Goal: Consume media (video, audio)

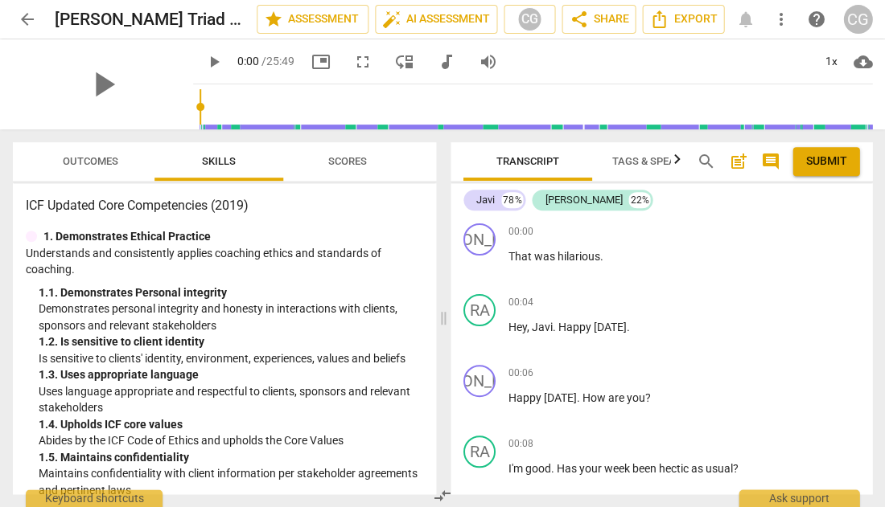
click at [87, 163] on span "Outcomes" at bounding box center [90, 161] width 55 height 12
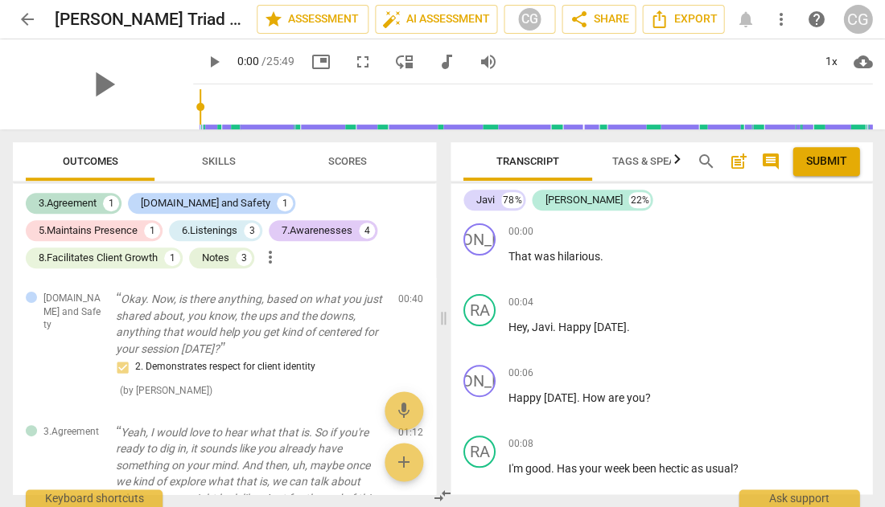
click at [224, 160] on span "Skills" at bounding box center [219, 161] width 34 height 12
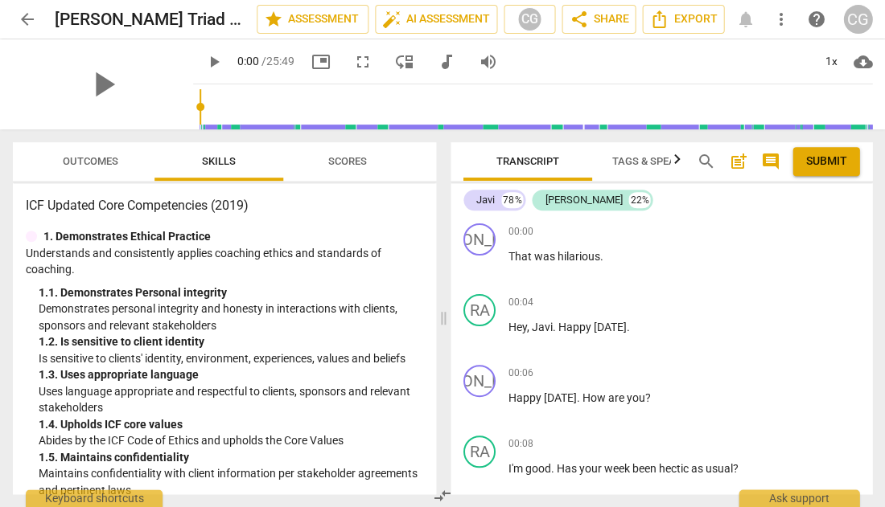
click at [80, 158] on span "Outcomes" at bounding box center [90, 161] width 55 height 12
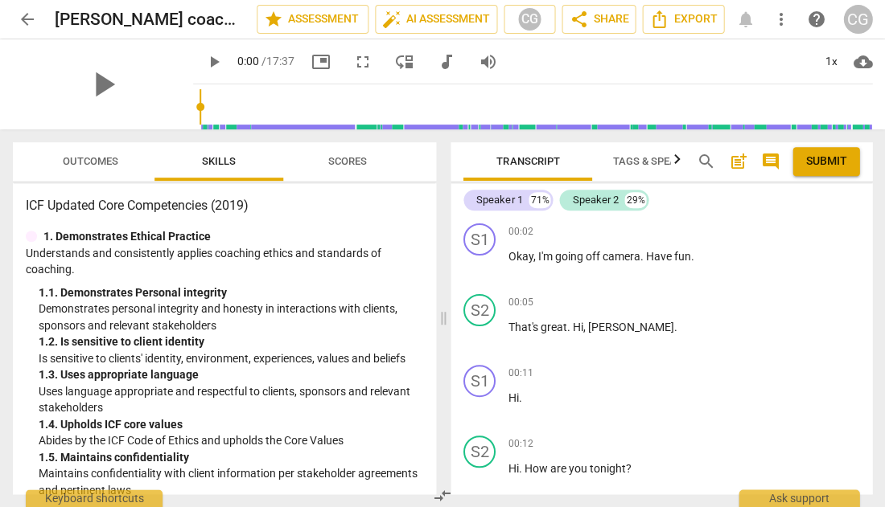
click at [85, 159] on span "Outcomes" at bounding box center [90, 161] width 55 height 12
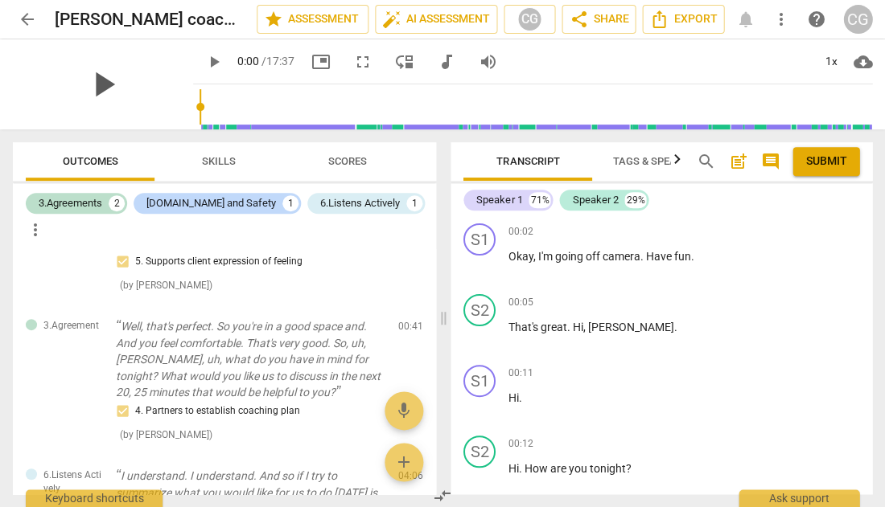
click at [85, 84] on span "play_arrow" at bounding box center [103, 85] width 42 height 42
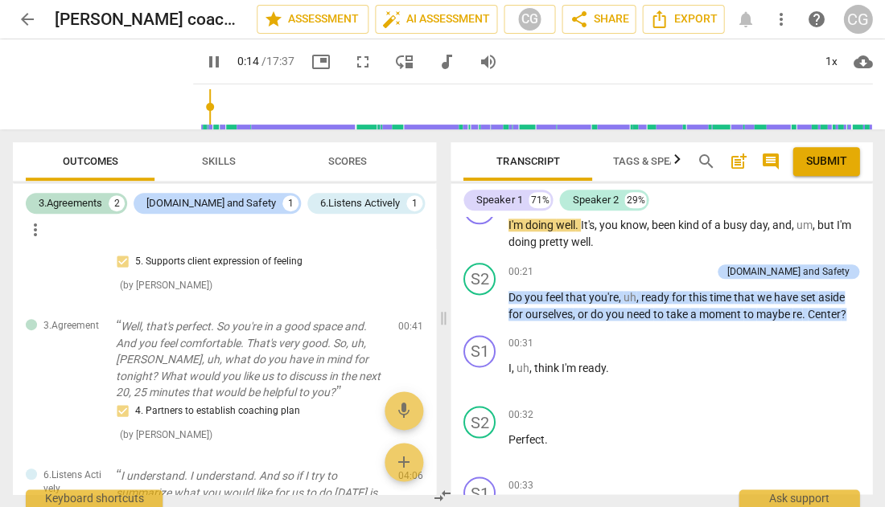
click at [353, 60] on span "fullscreen" at bounding box center [362, 61] width 19 height 19
click at [204, 60] on span "pause" at bounding box center [213, 61] width 19 height 19
type input "32"
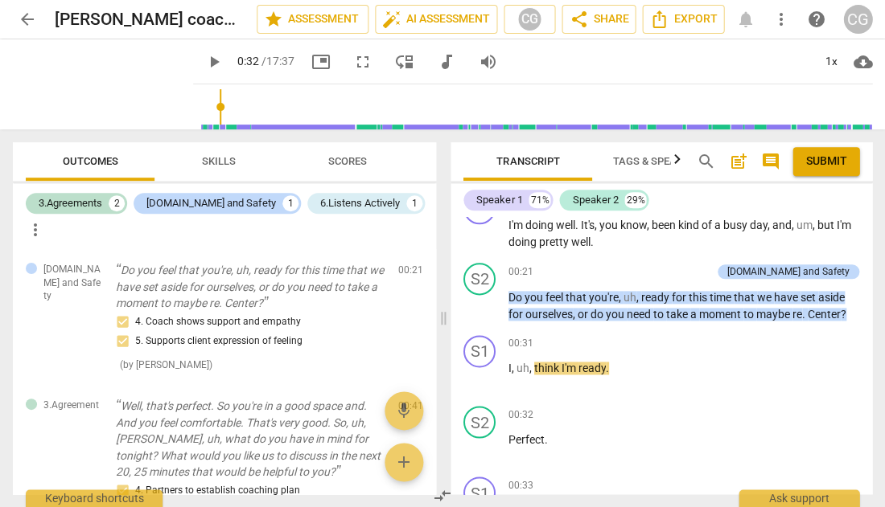
scroll to position [0, 0]
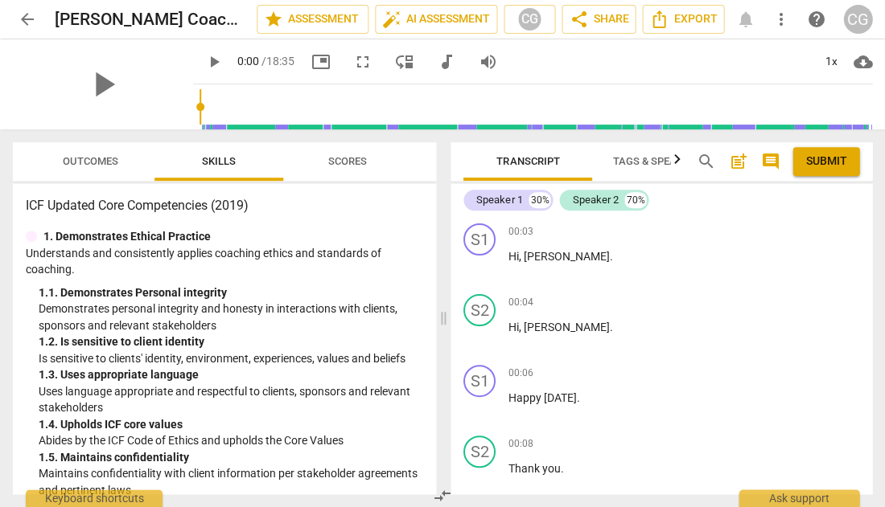
click at [92, 161] on span "Outcomes" at bounding box center [90, 161] width 55 height 12
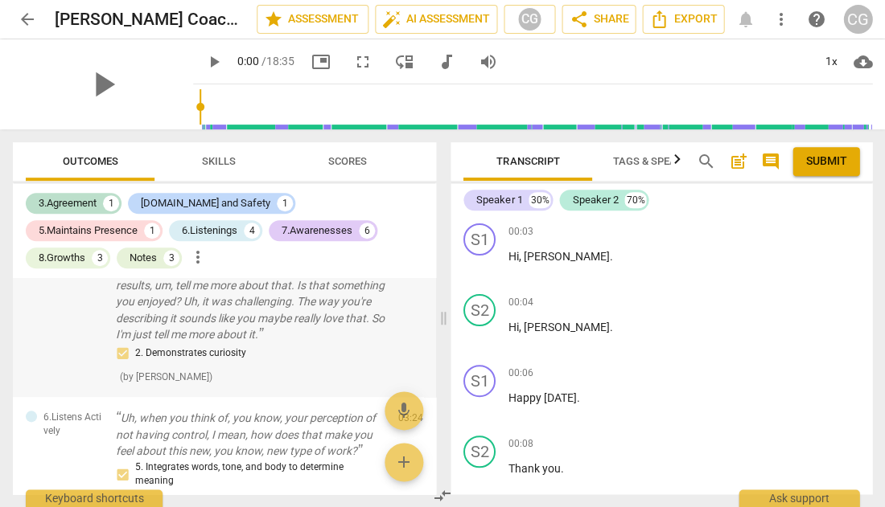
scroll to position [248, 0]
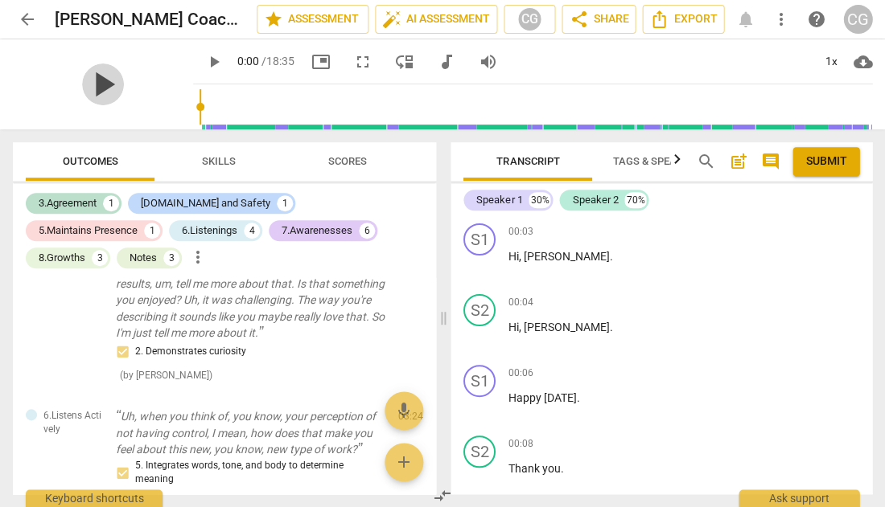
click at [94, 84] on span "play_arrow" at bounding box center [103, 85] width 42 height 42
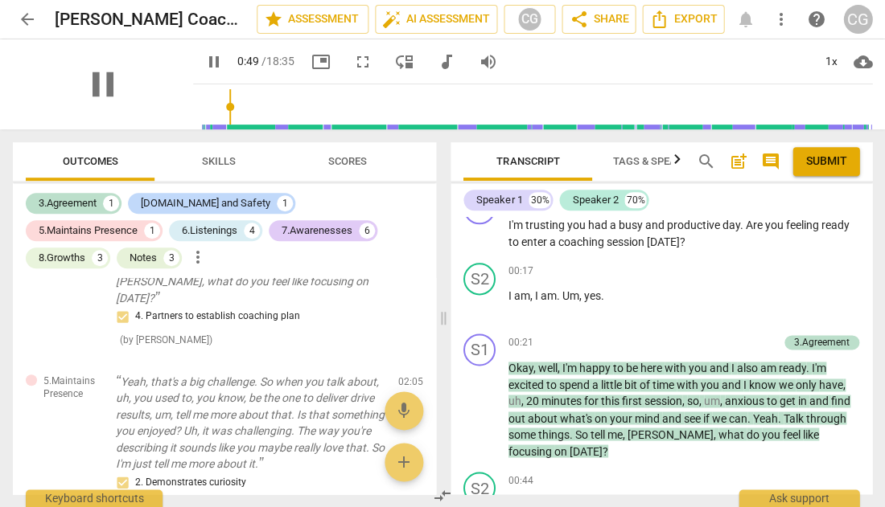
scroll to position [607, 0]
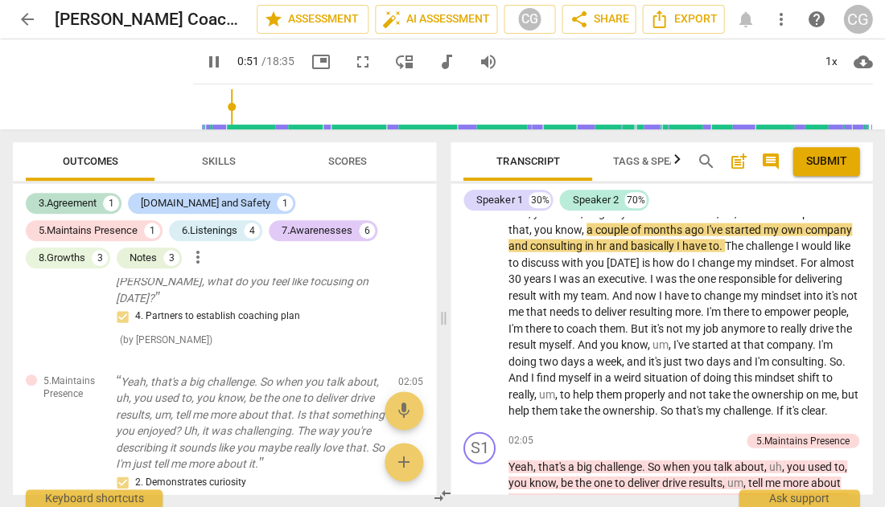
click at [353, 59] on span "fullscreen" at bounding box center [362, 61] width 19 height 19
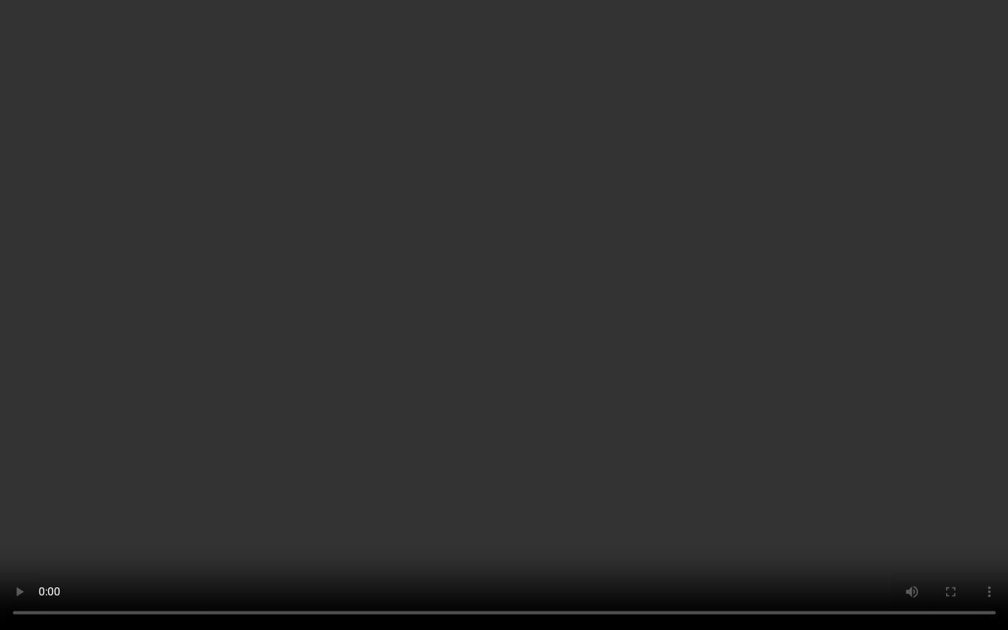
click at [640, 507] on video at bounding box center [504, 315] width 1008 height 630
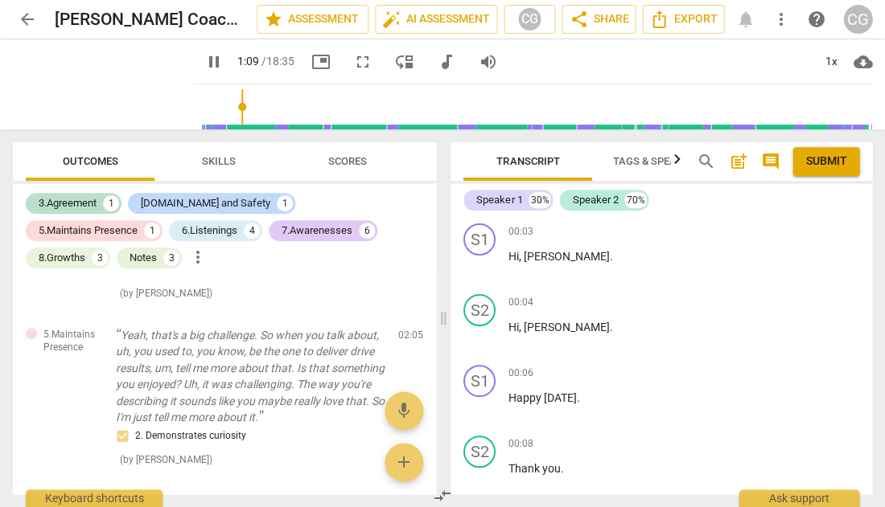
scroll to position [0, 0]
click at [204, 60] on span "pause" at bounding box center [213, 61] width 19 height 19
type input "72"
